Goal: Communication & Community: Answer question/provide support

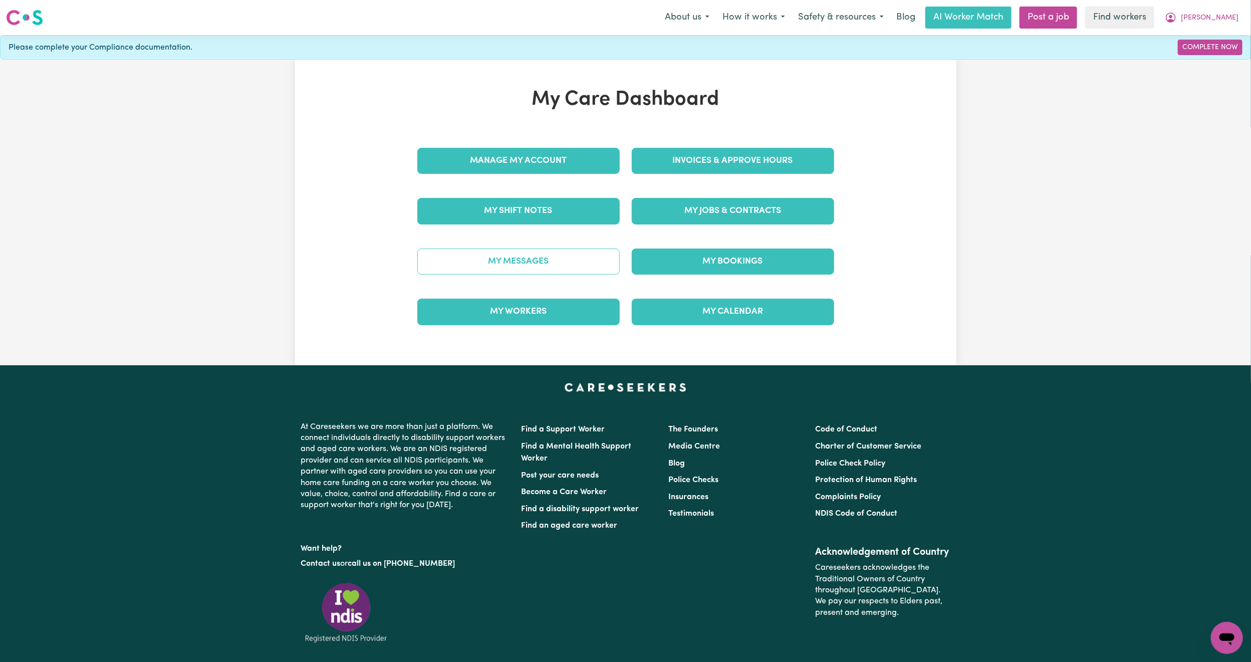
click at [504, 258] on link "My Messages" at bounding box center [518, 262] width 202 height 26
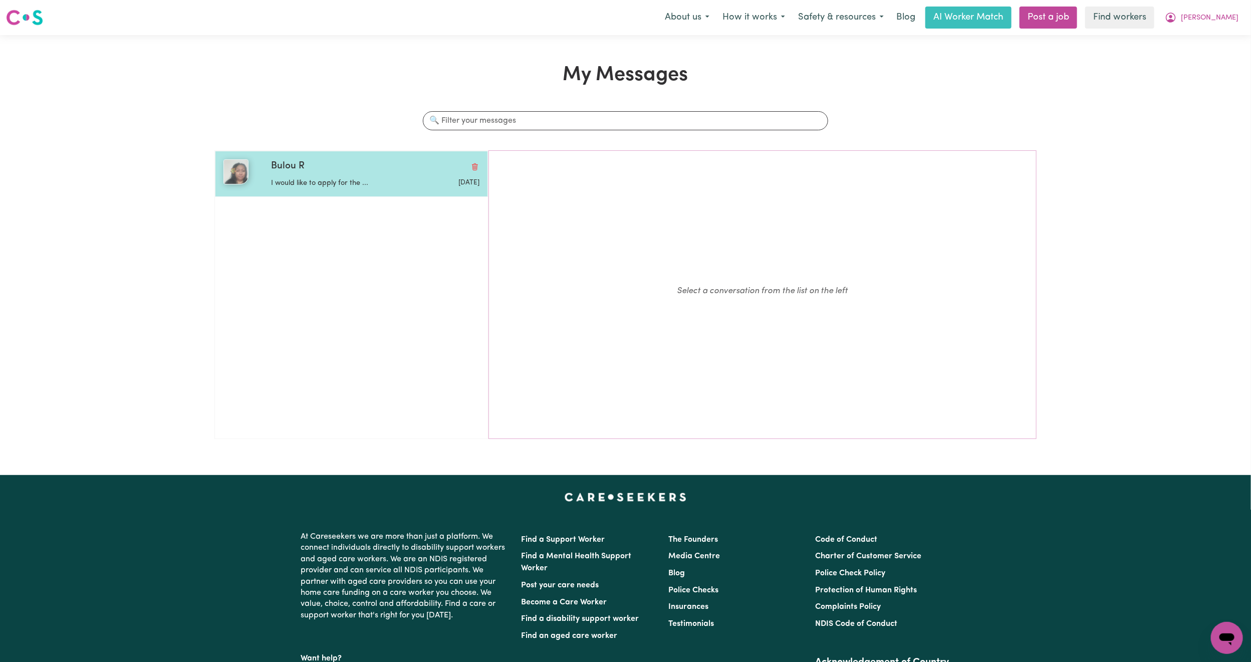
click at [354, 169] on div "Bulou R" at bounding box center [375, 166] width 208 height 15
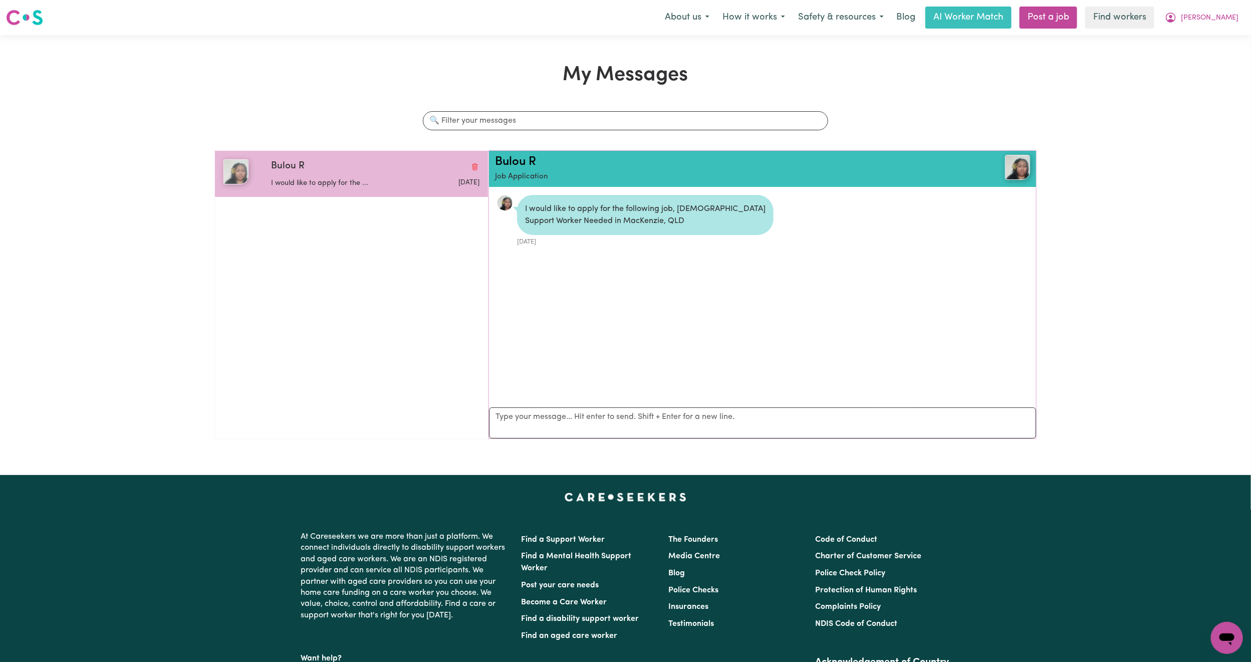
scroll to position [7, 0]
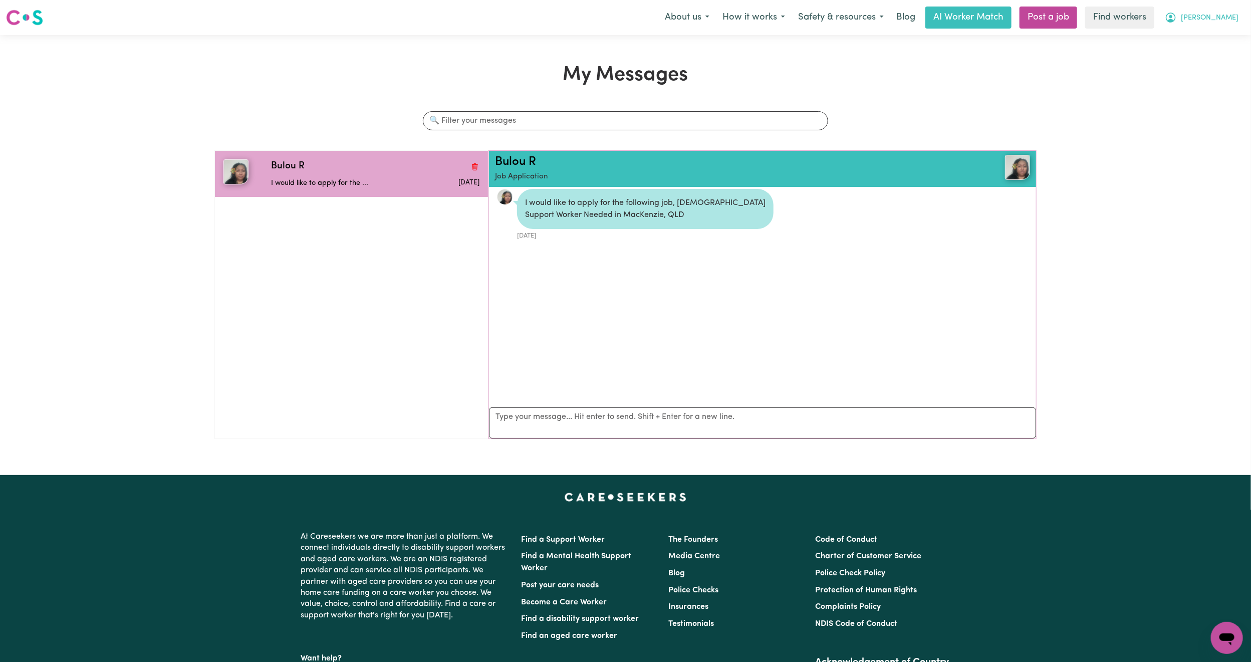
click at [1236, 24] on button "[PERSON_NAME]" at bounding box center [1201, 17] width 87 height 21
click at [1203, 32] on link "My Dashboard" at bounding box center [1204, 39] width 79 height 19
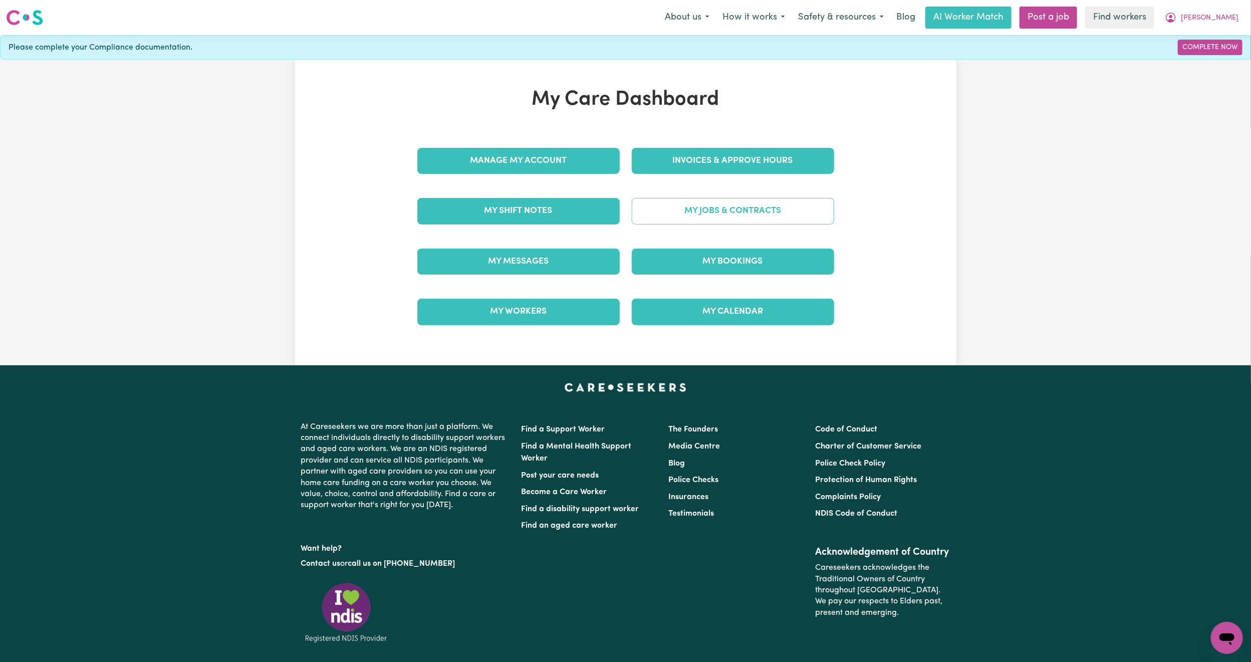
click at [683, 212] on link "My Jobs & Contracts" at bounding box center [733, 211] width 202 height 26
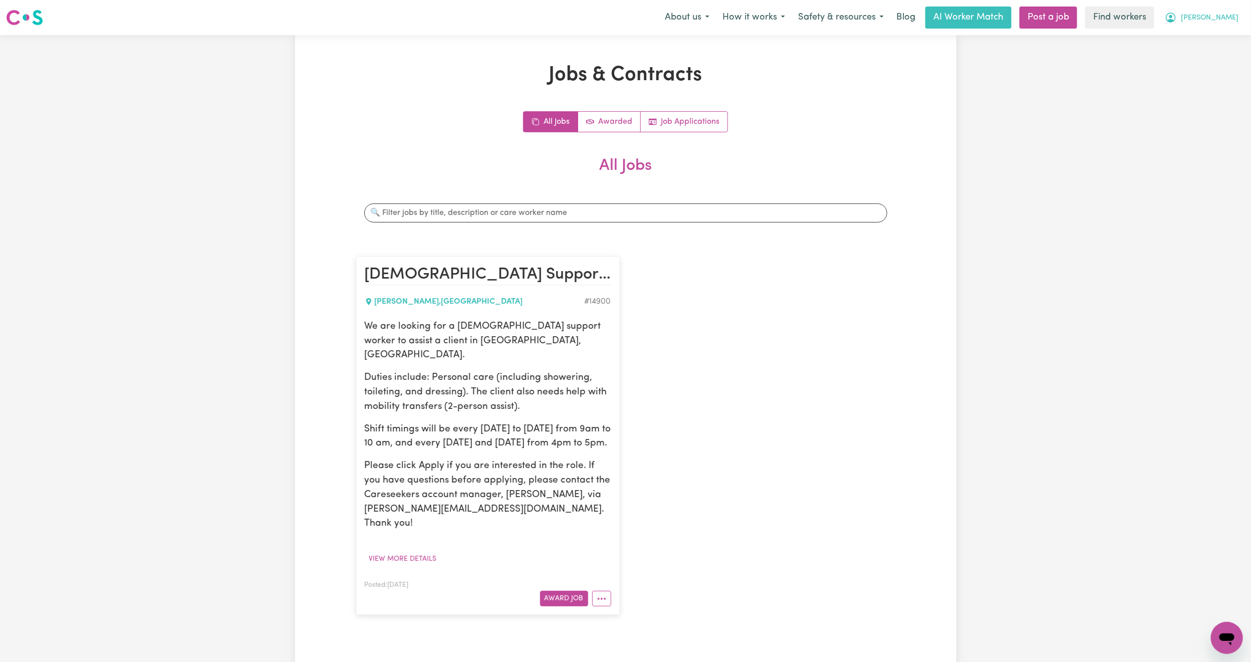
click at [1235, 13] on span "[PERSON_NAME]" at bounding box center [1210, 18] width 58 height 11
click at [1208, 35] on link "My Dashboard" at bounding box center [1204, 39] width 79 height 19
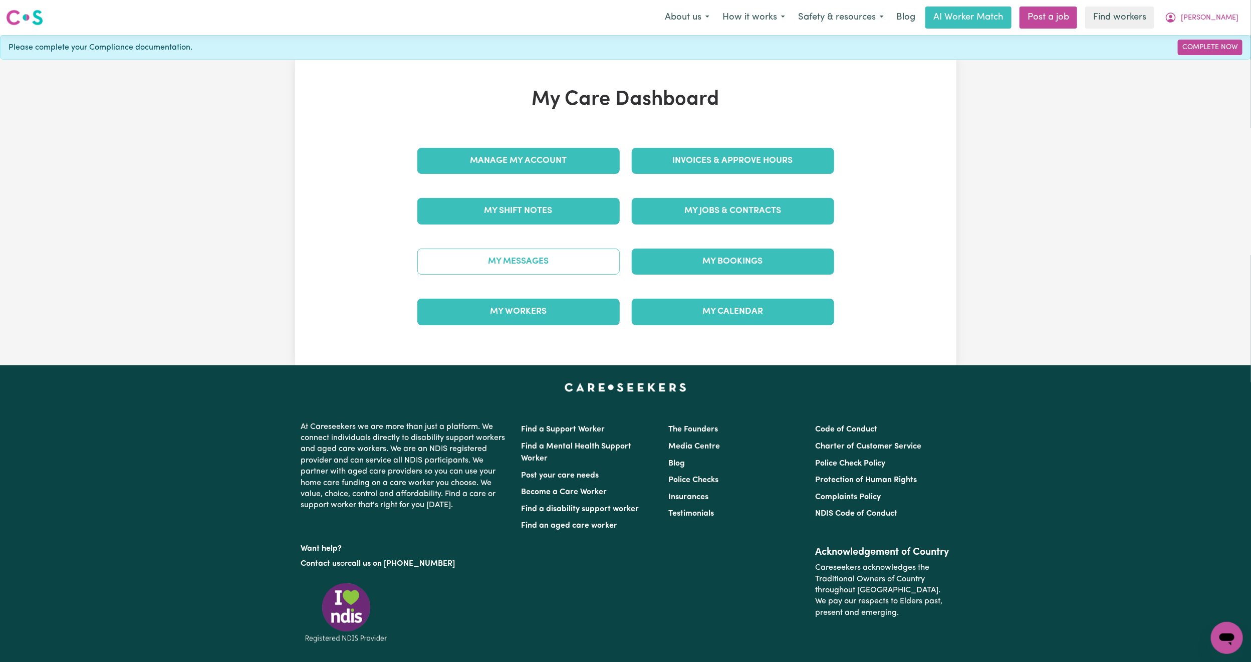
click at [559, 259] on link "My Messages" at bounding box center [518, 262] width 202 height 26
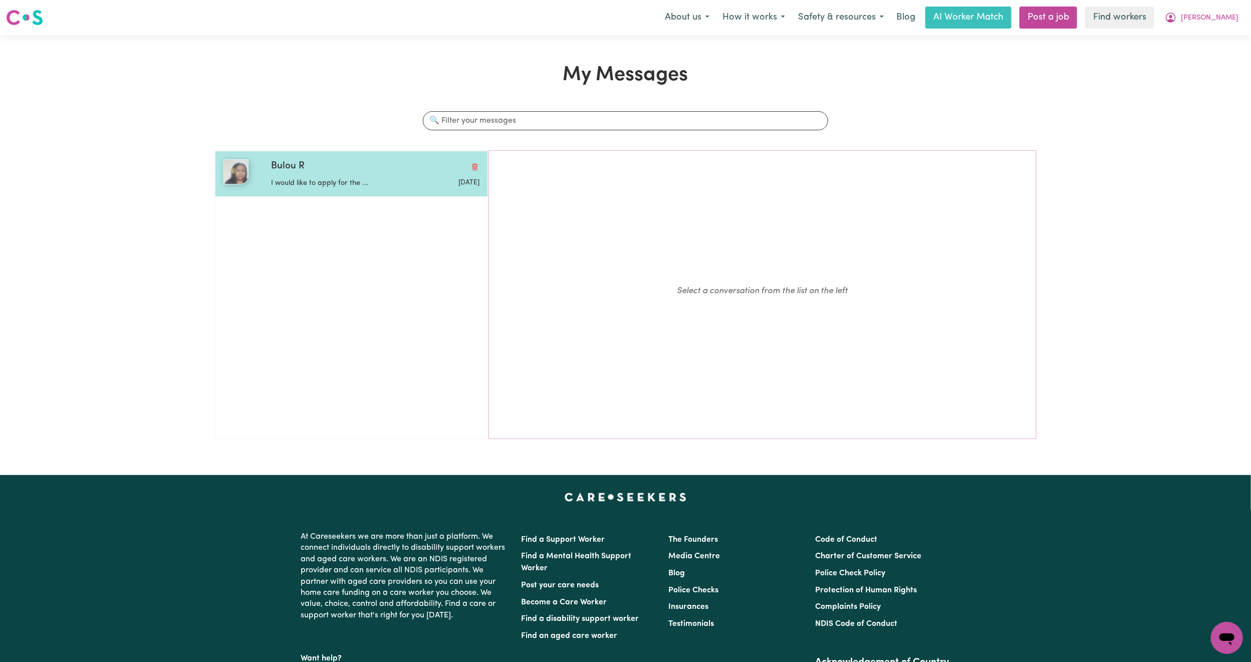
click at [466, 174] on div "[DATE]" at bounding box center [445, 181] width 70 height 15
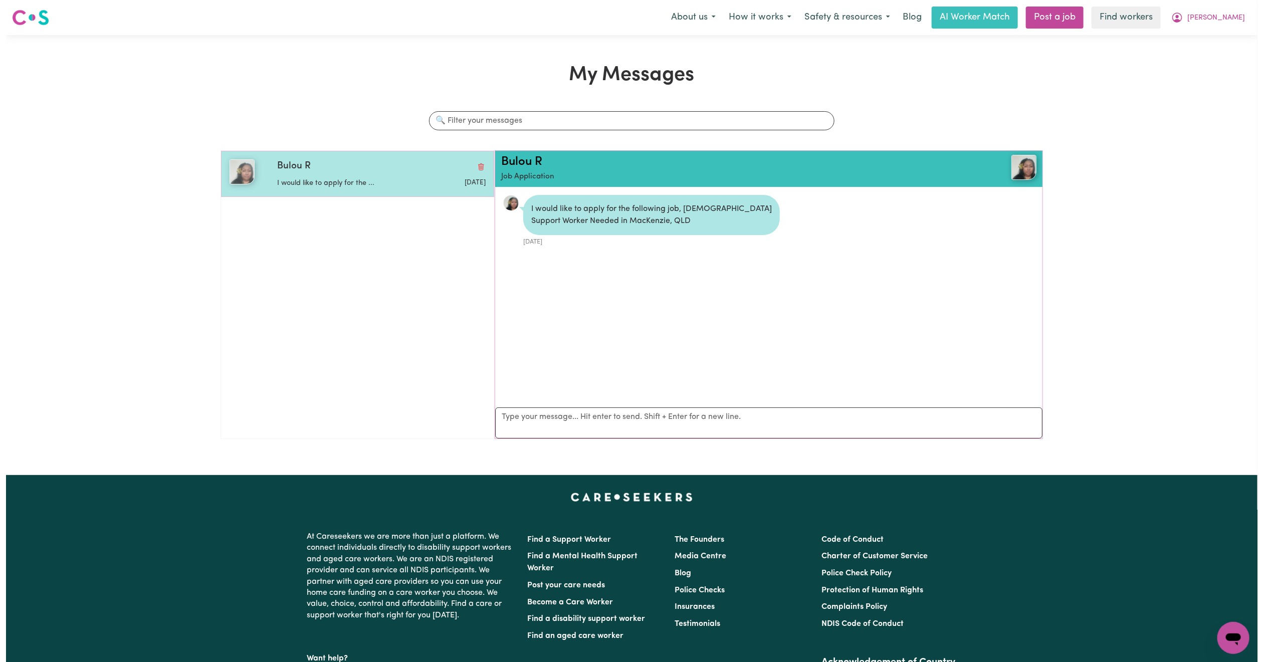
scroll to position [7, 0]
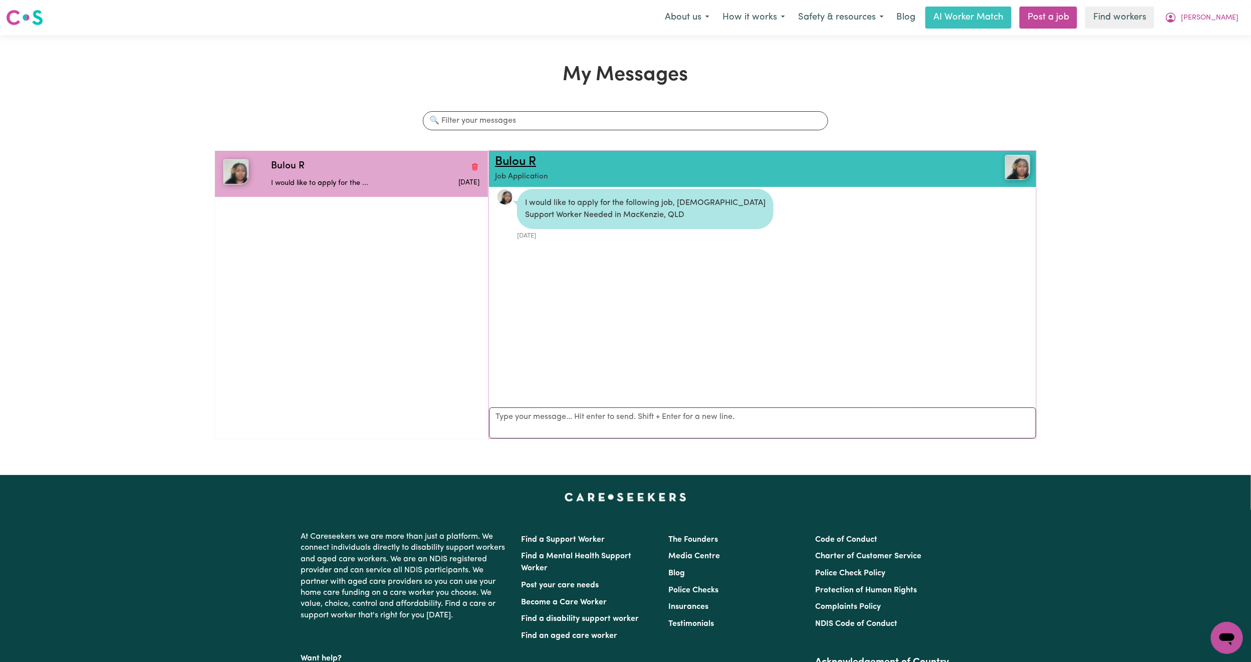
click at [519, 157] on link "Bulou R" at bounding box center [515, 162] width 41 height 12
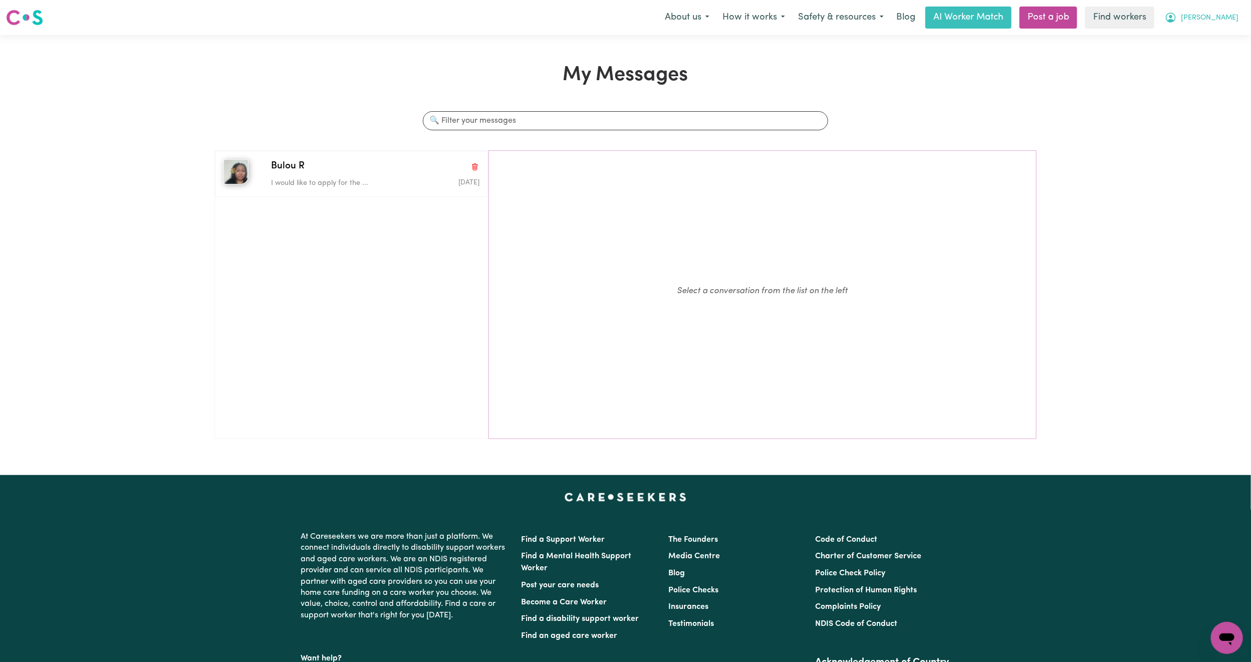
drag, startPoint x: 1229, startPoint y: 11, endPoint x: 1221, endPoint y: 26, distance: 17.5
click at [1230, 14] on button "[PERSON_NAME]" at bounding box center [1201, 17] width 87 height 21
click at [1213, 38] on link "My Dashboard" at bounding box center [1204, 39] width 79 height 19
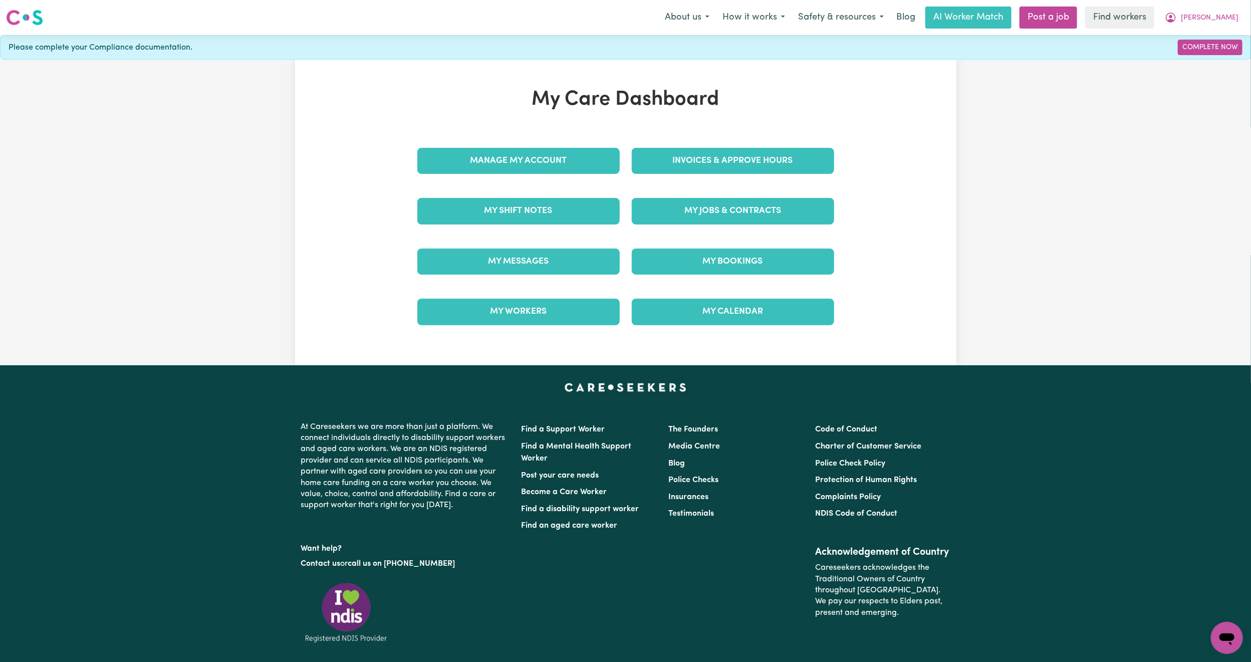
click at [770, 188] on div "My Jobs & Contracts" at bounding box center [733, 211] width 214 height 50
click at [766, 206] on link "My Jobs & Contracts" at bounding box center [733, 211] width 202 height 26
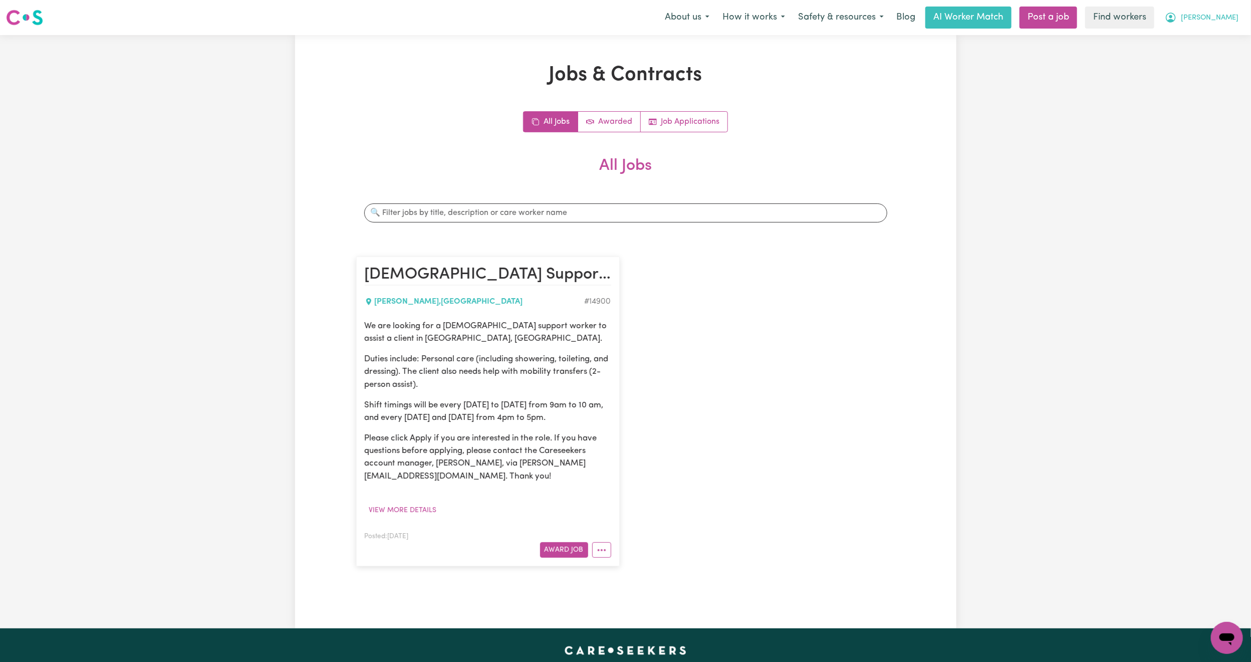
click at [1226, 15] on span "[PERSON_NAME]" at bounding box center [1210, 18] width 58 height 11
click at [1197, 53] on link "Logout" at bounding box center [1204, 57] width 79 height 19
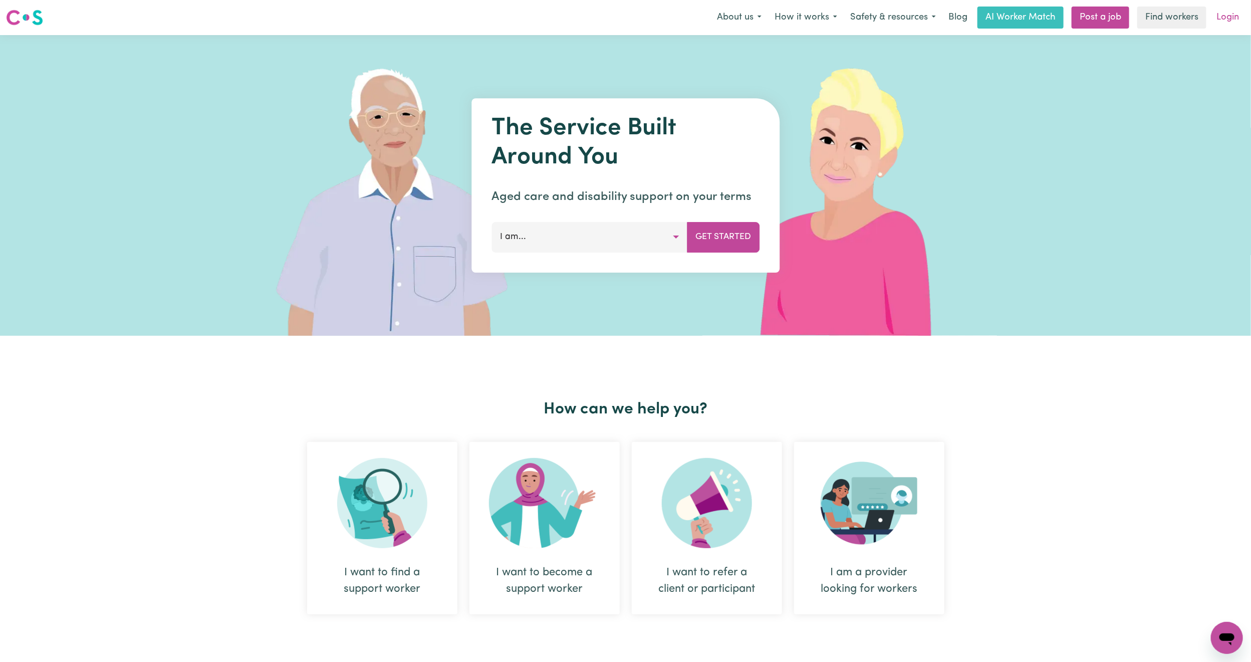
click at [1224, 20] on link "Login" at bounding box center [1228, 18] width 35 height 22
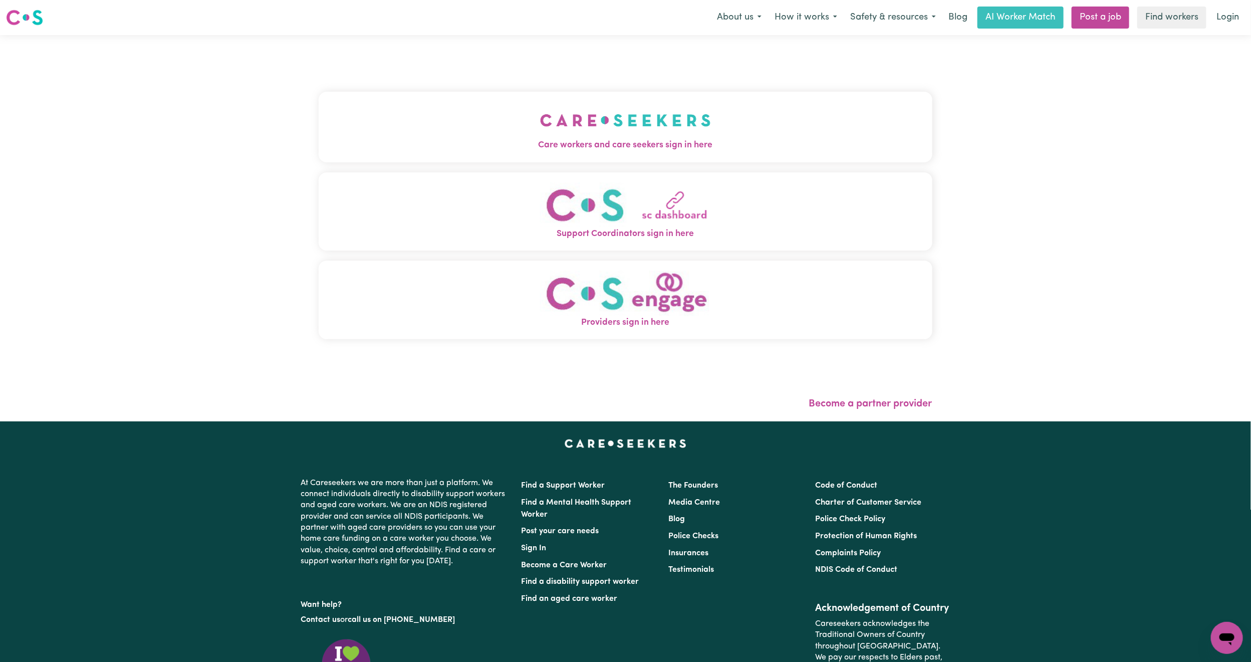
click at [529, 152] on span "Care workers and care seekers sign in here" at bounding box center [626, 145] width 614 height 13
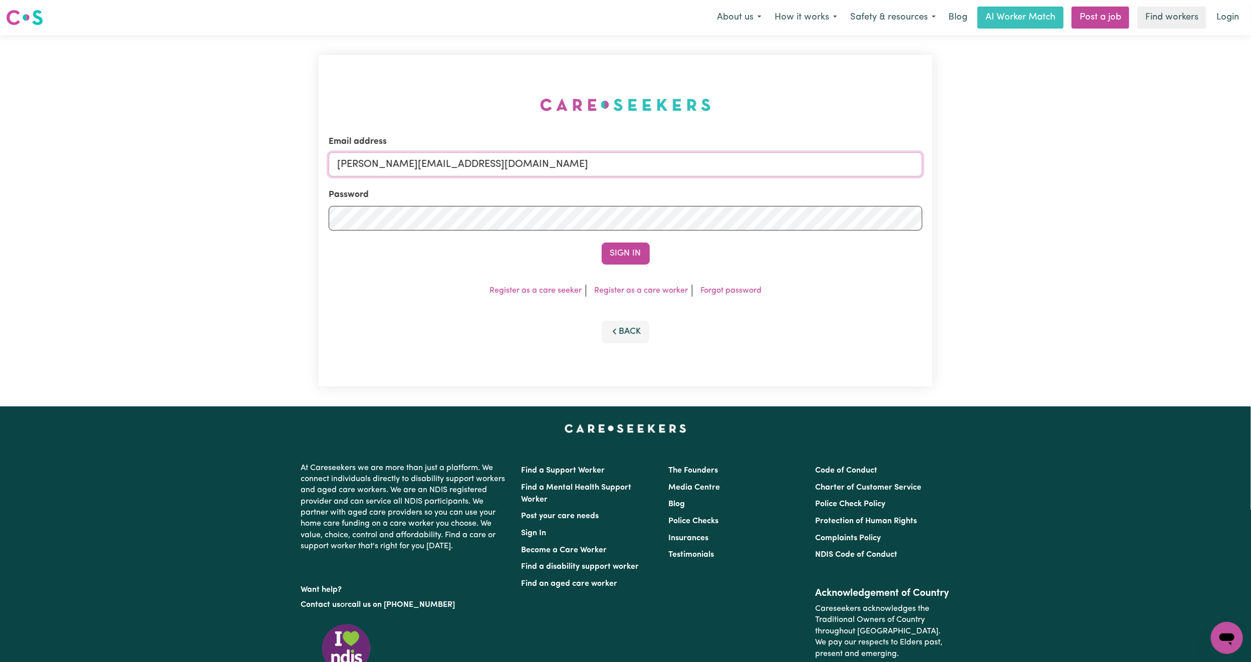
click at [407, 167] on input "[PERSON_NAME][EMAIL_ADDRESS][DOMAIN_NAME]" at bounding box center [626, 164] width 594 height 24
drag, startPoint x: 391, startPoint y: 168, endPoint x: 674, endPoint y: 185, distance: 283.6
click at [674, 185] on form "Email address [EMAIL_ADDRESS][PERSON_NAME][DOMAIN_NAME] Password Sign In" at bounding box center [626, 199] width 594 height 129
type input "superuser~[EMAIL_ADDRESS][DOMAIN_NAME]"
click at [619, 239] on form "Email address superuser~[EMAIL_ADDRESS][DOMAIN_NAME] Password Sign In" at bounding box center [626, 199] width 594 height 129
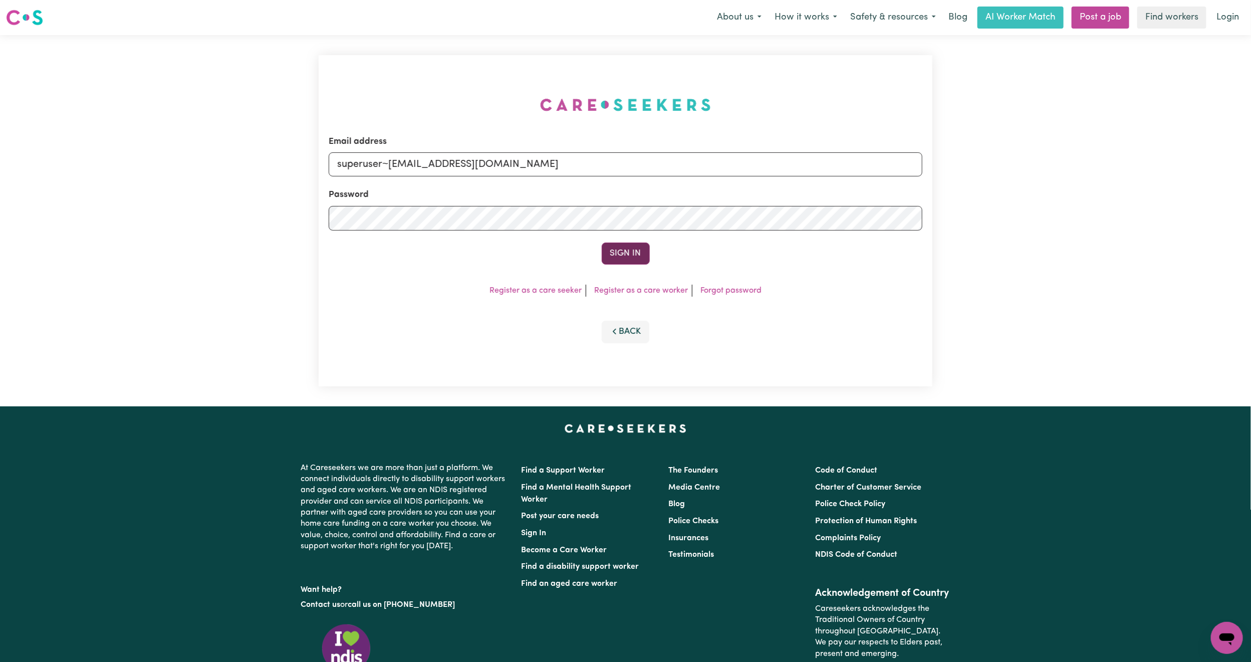
click at [627, 262] on button "Sign In" at bounding box center [626, 254] width 48 height 22
